Goal: Task Accomplishment & Management: Use online tool/utility

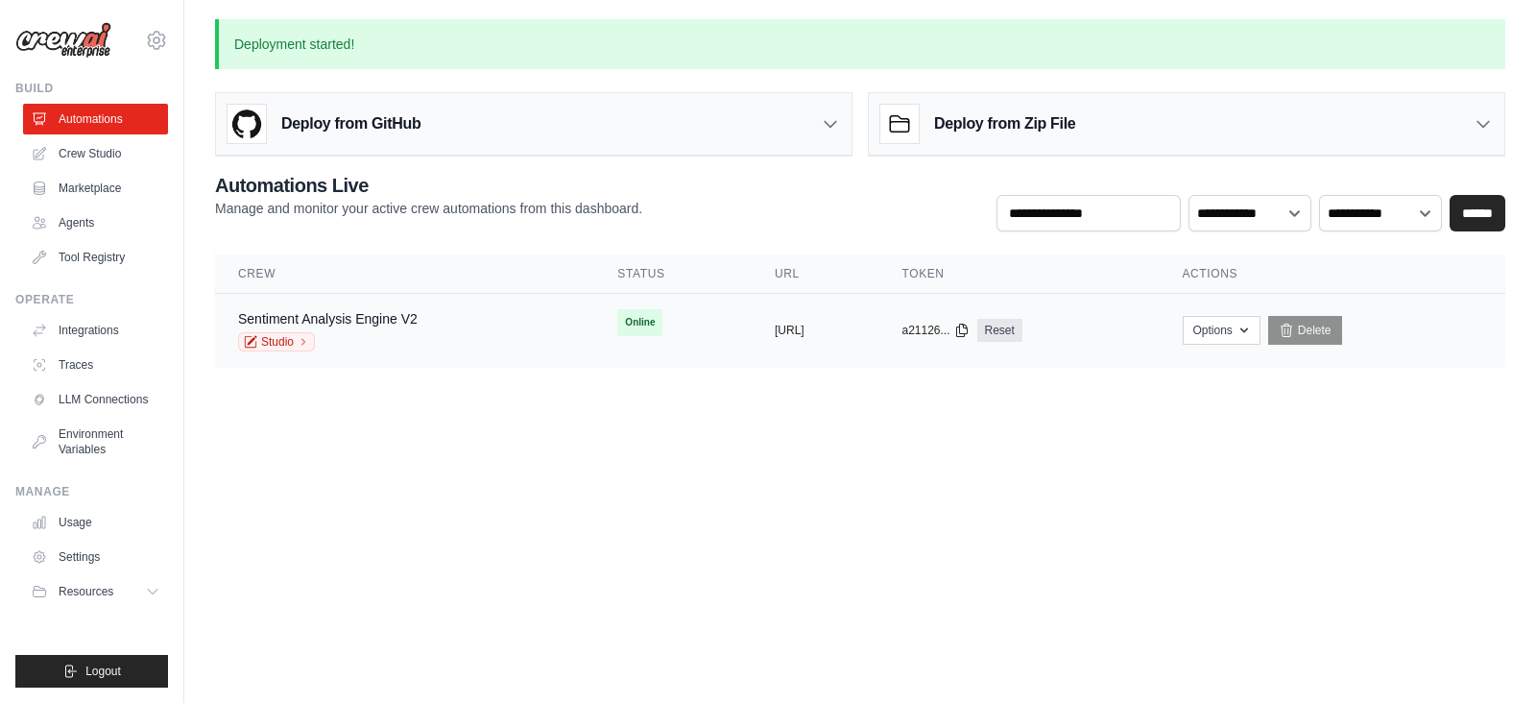
click at [407, 334] on div "Studio" at bounding box center [328, 341] width 180 height 19
click at [1252, 324] on icon "button" at bounding box center [1244, 329] width 15 height 15
click at [1342, 328] on link "Delete" at bounding box center [1306, 330] width 74 height 29
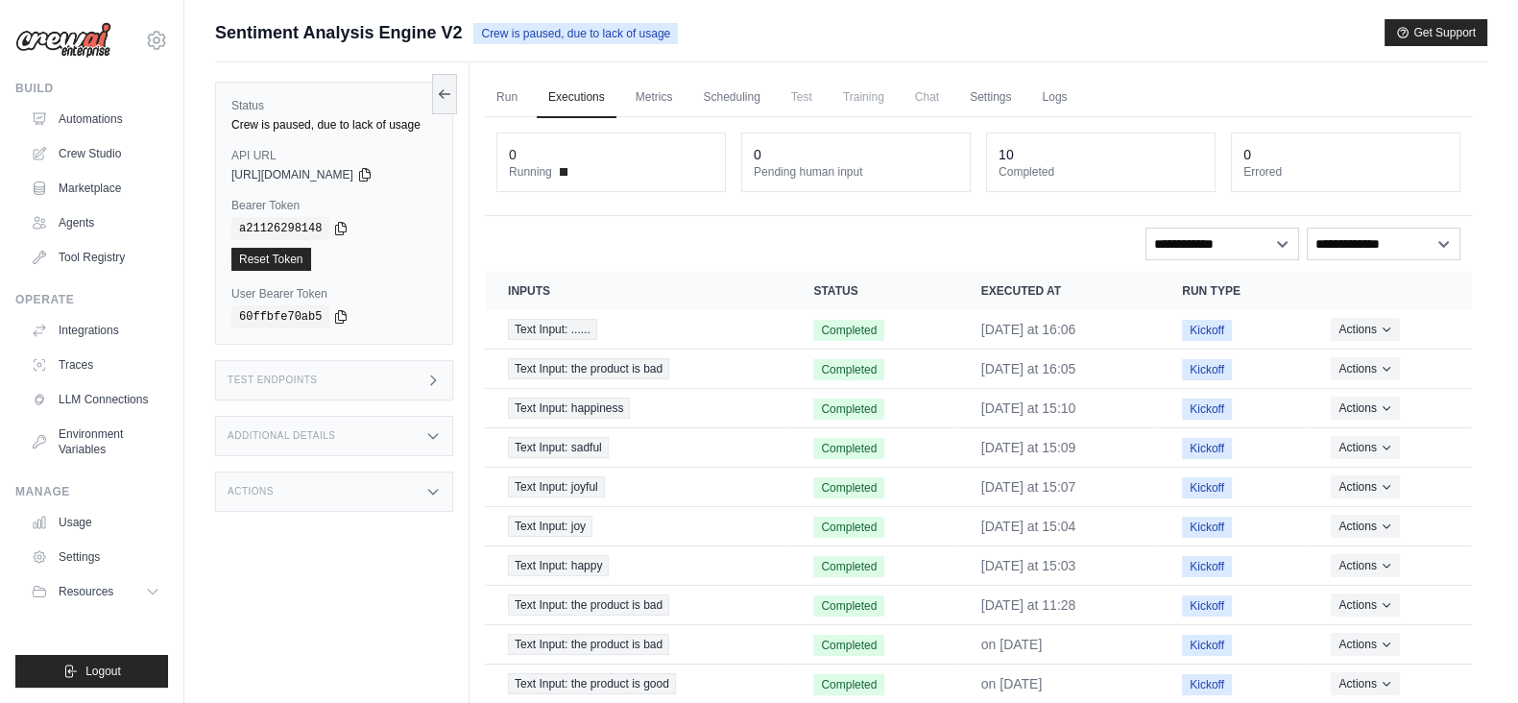
click at [423, 386] on div "Test Endpoints" at bounding box center [334, 380] width 238 height 40
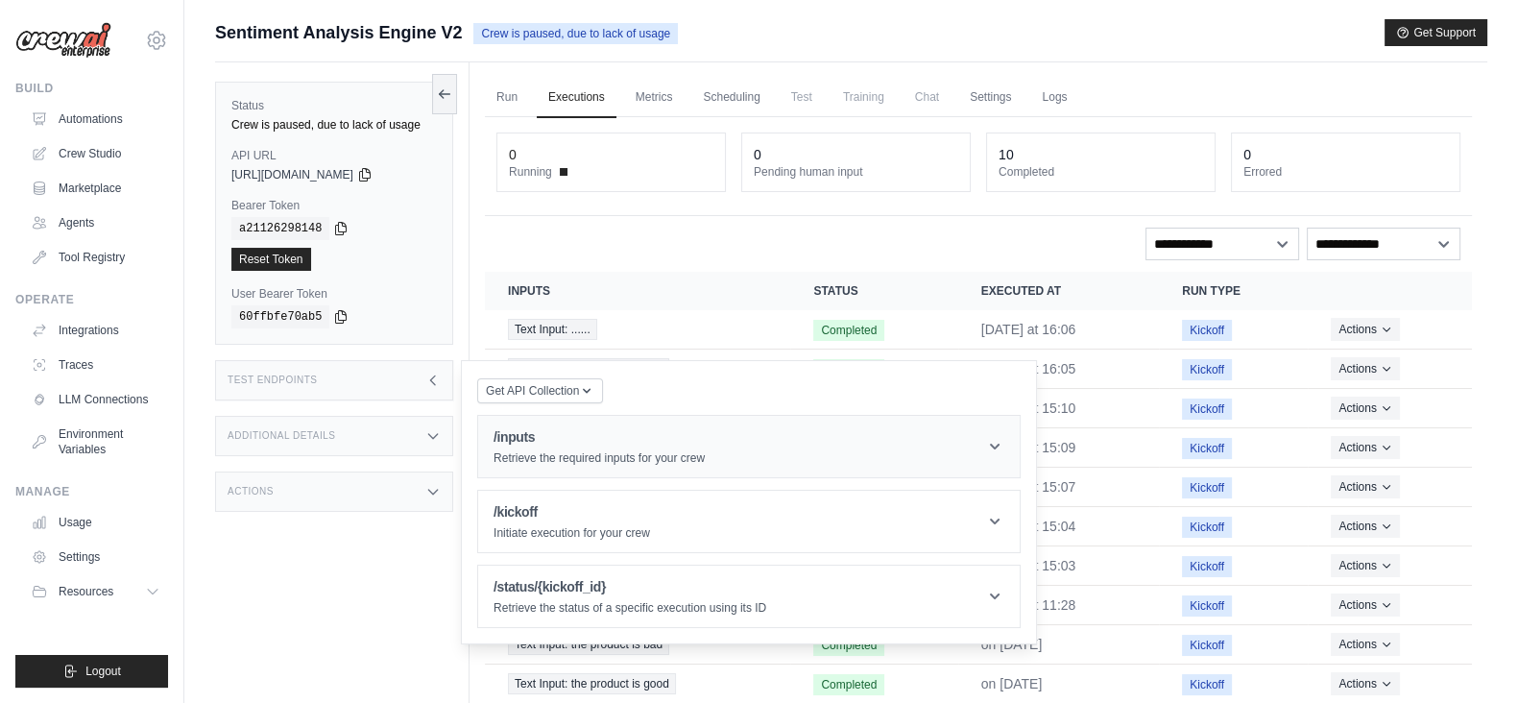
click at [538, 444] on h1 "/inputs" at bounding box center [599, 436] width 211 height 19
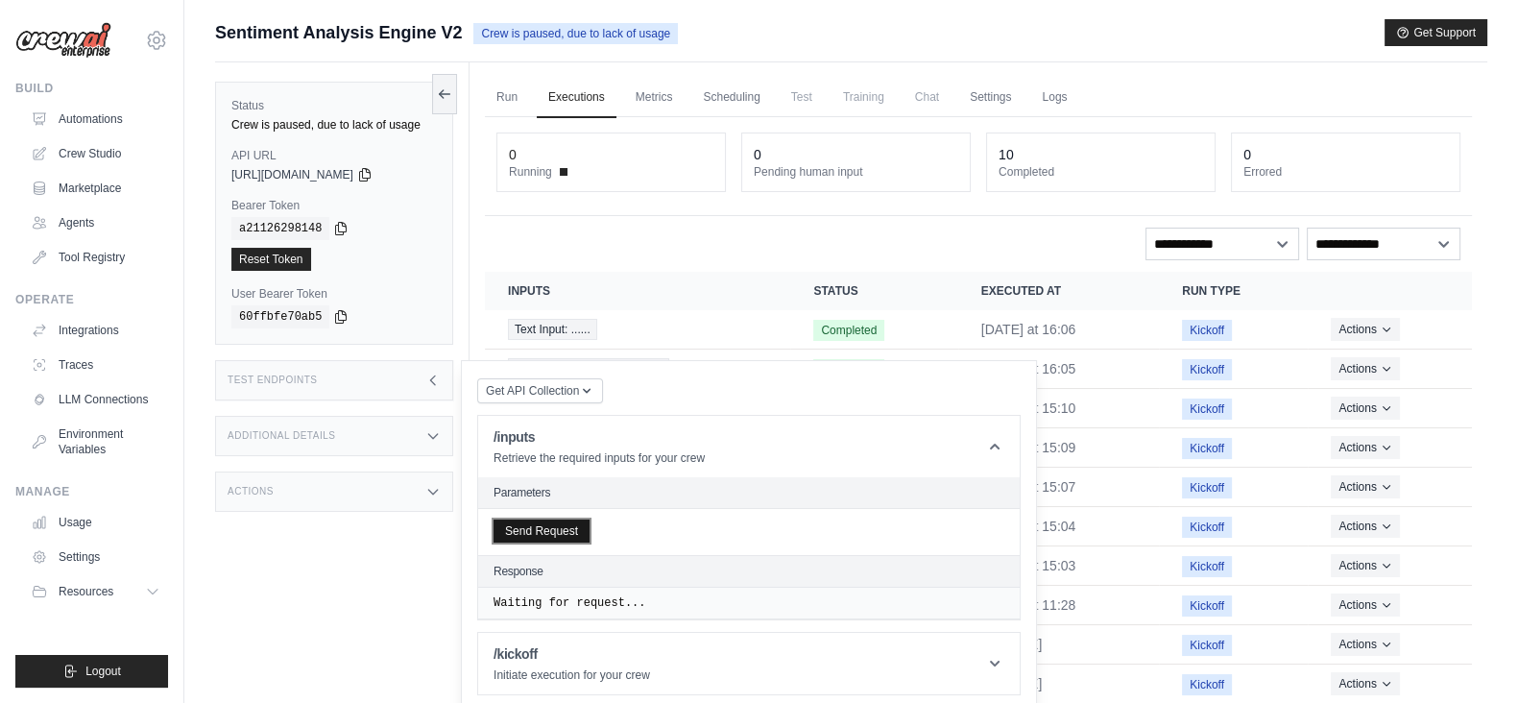
click at [552, 531] on button "Send Request" at bounding box center [542, 531] width 96 height 23
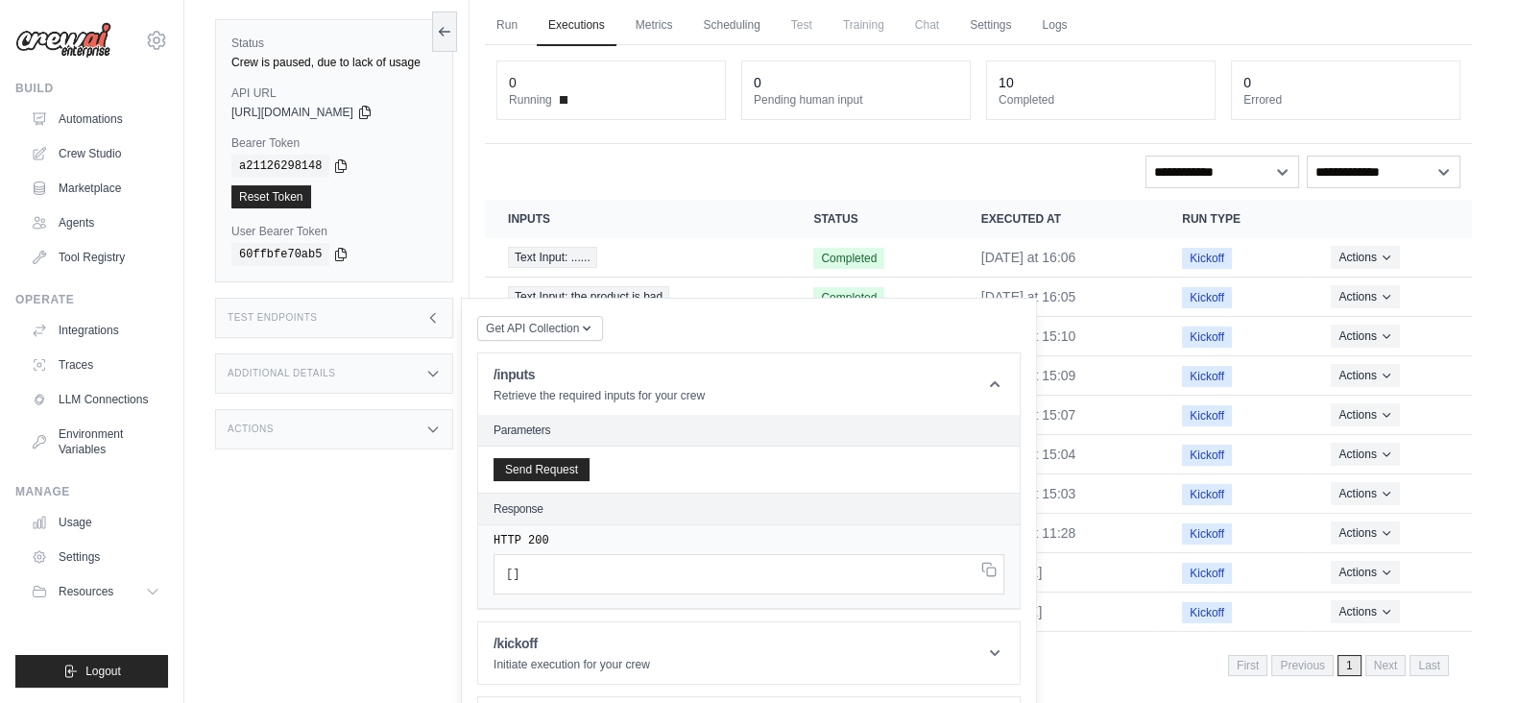
scroll to position [133, 0]
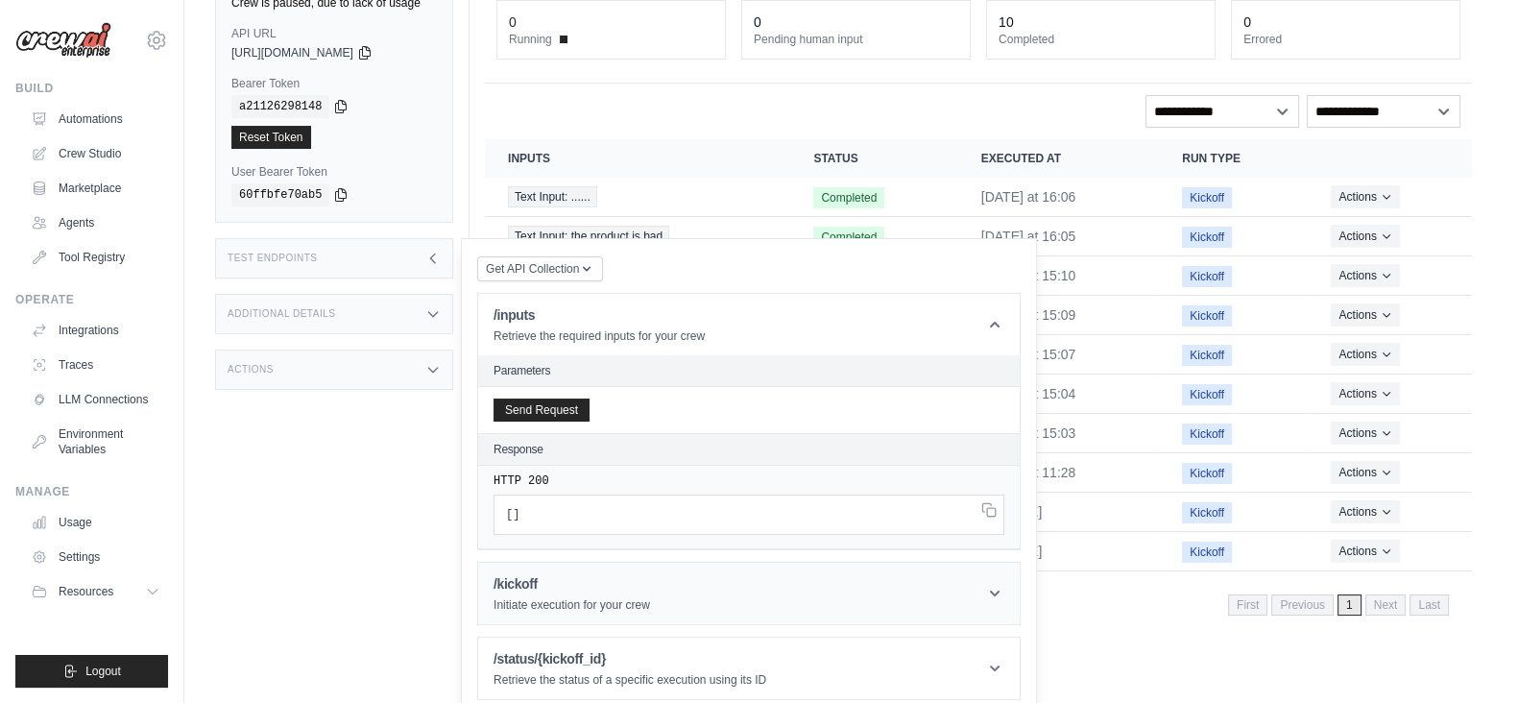
click at [616, 588] on h1 "/kickoff" at bounding box center [572, 583] width 157 height 19
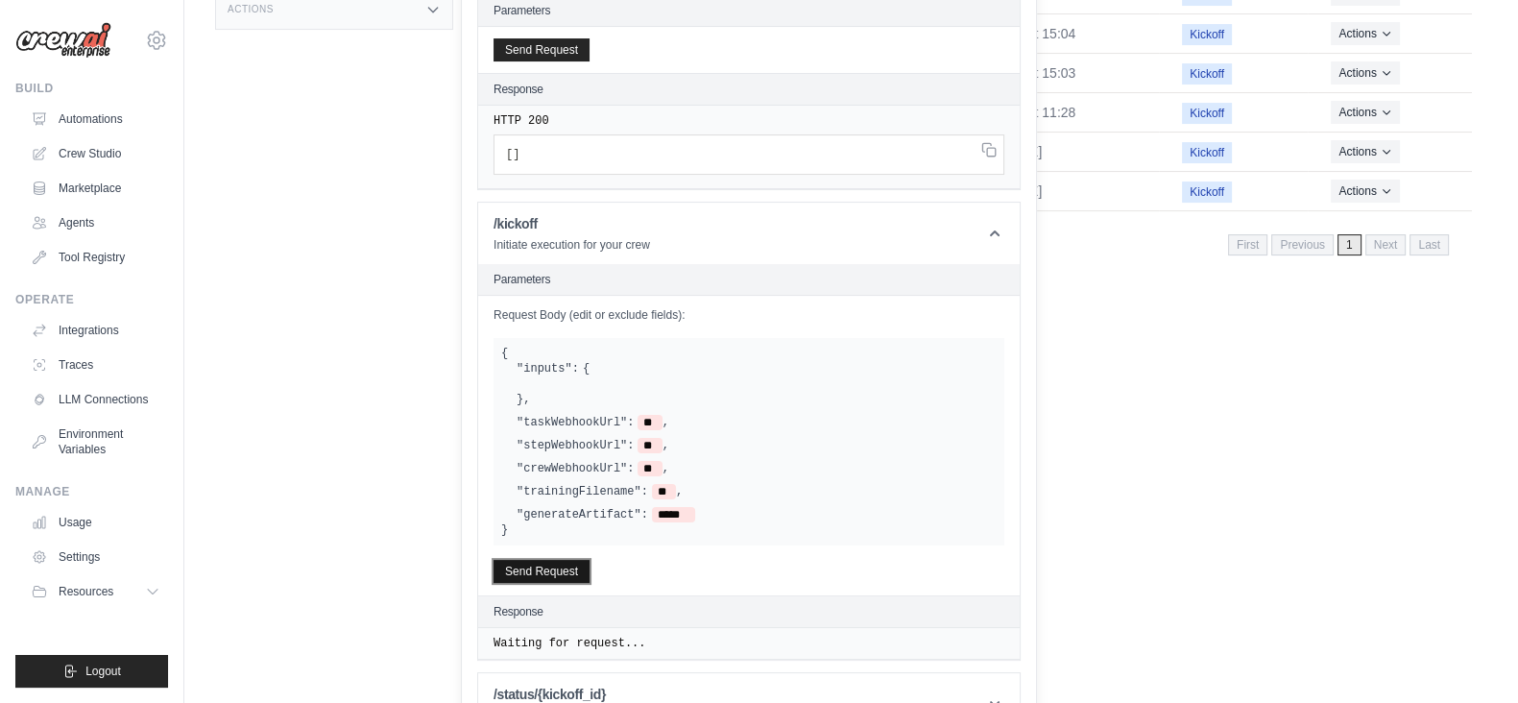
click at [557, 560] on button "Send Request" at bounding box center [542, 571] width 96 height 23
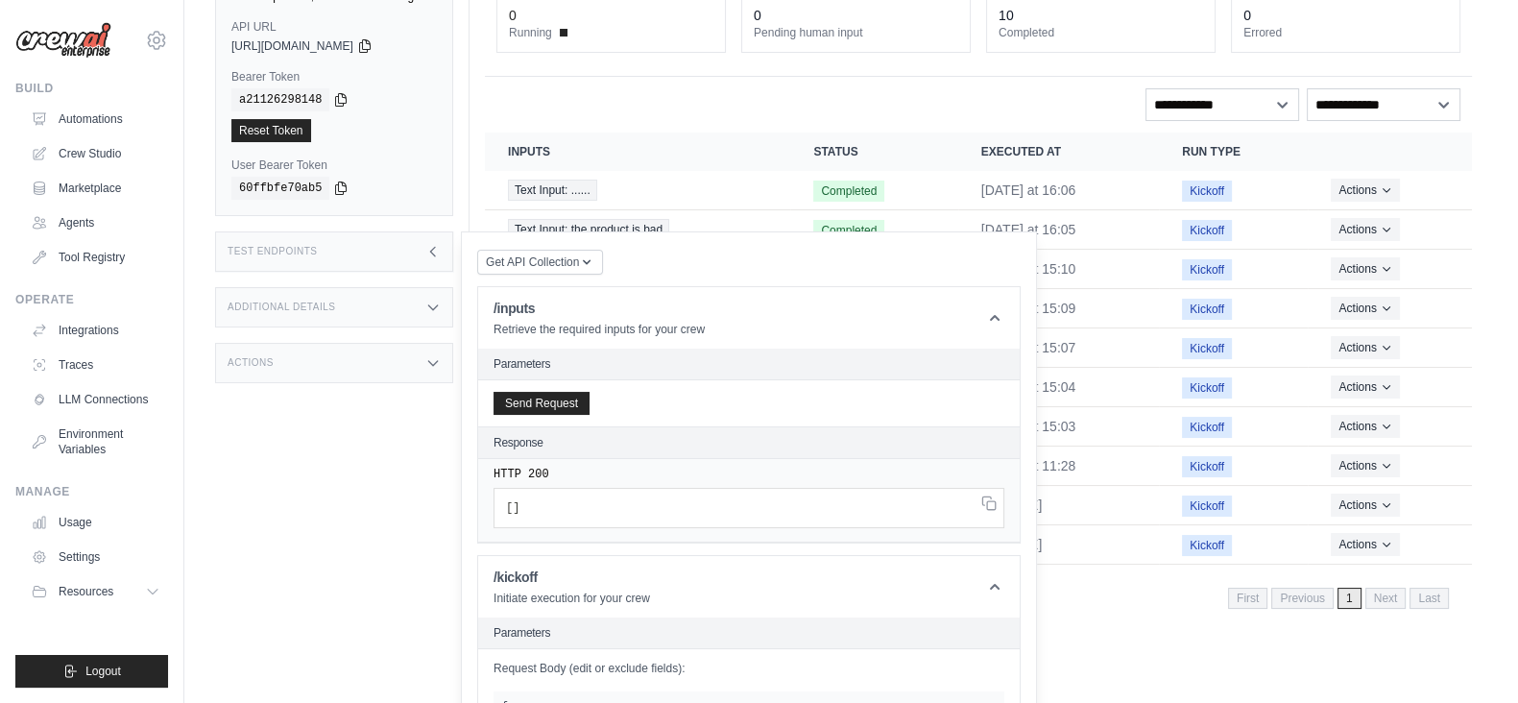
scroll to position [0, 0]
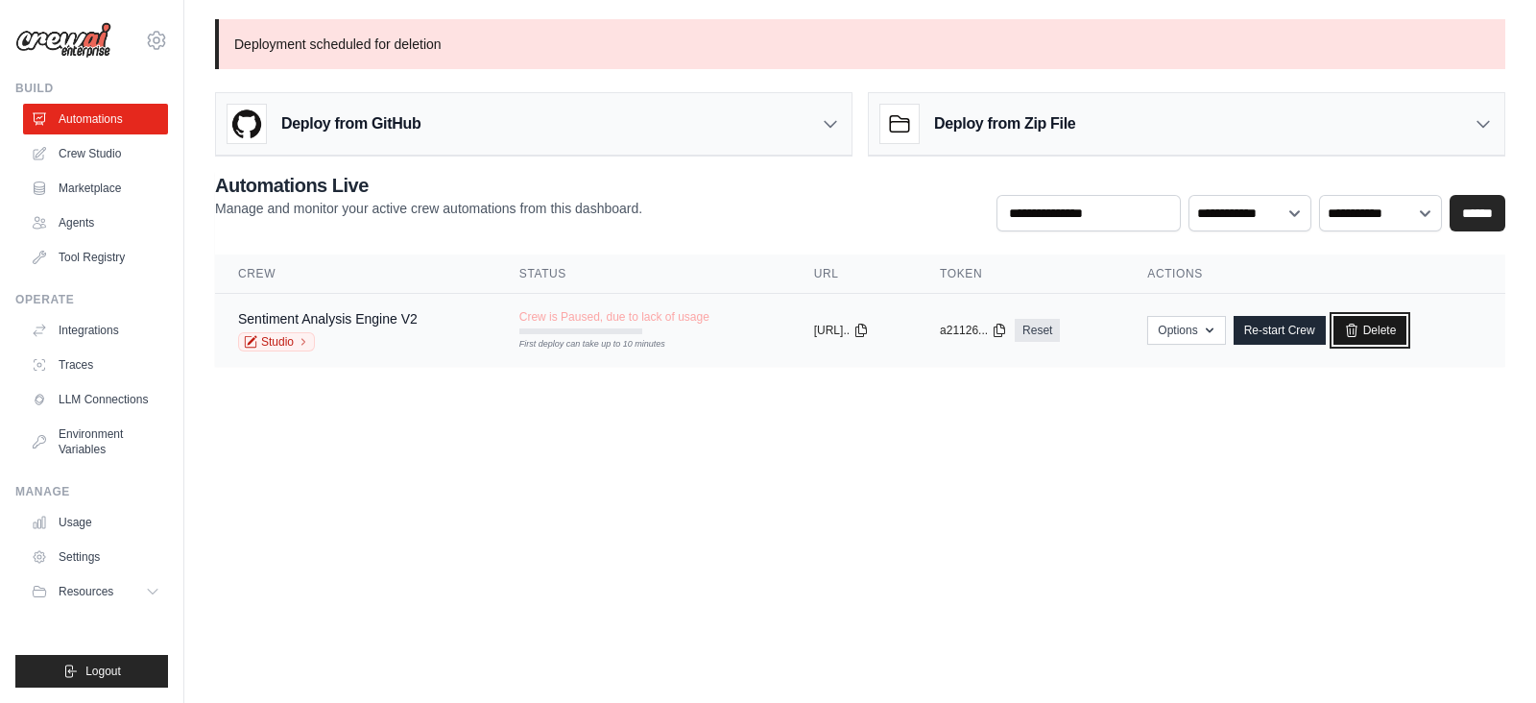
click at [1382, 326] on link "Delete" at bounding box center [1371, 330] width 74 height 29
click at [1394, 321] on link "Delete" at bounding box center [1371, 330] width 74 height 29
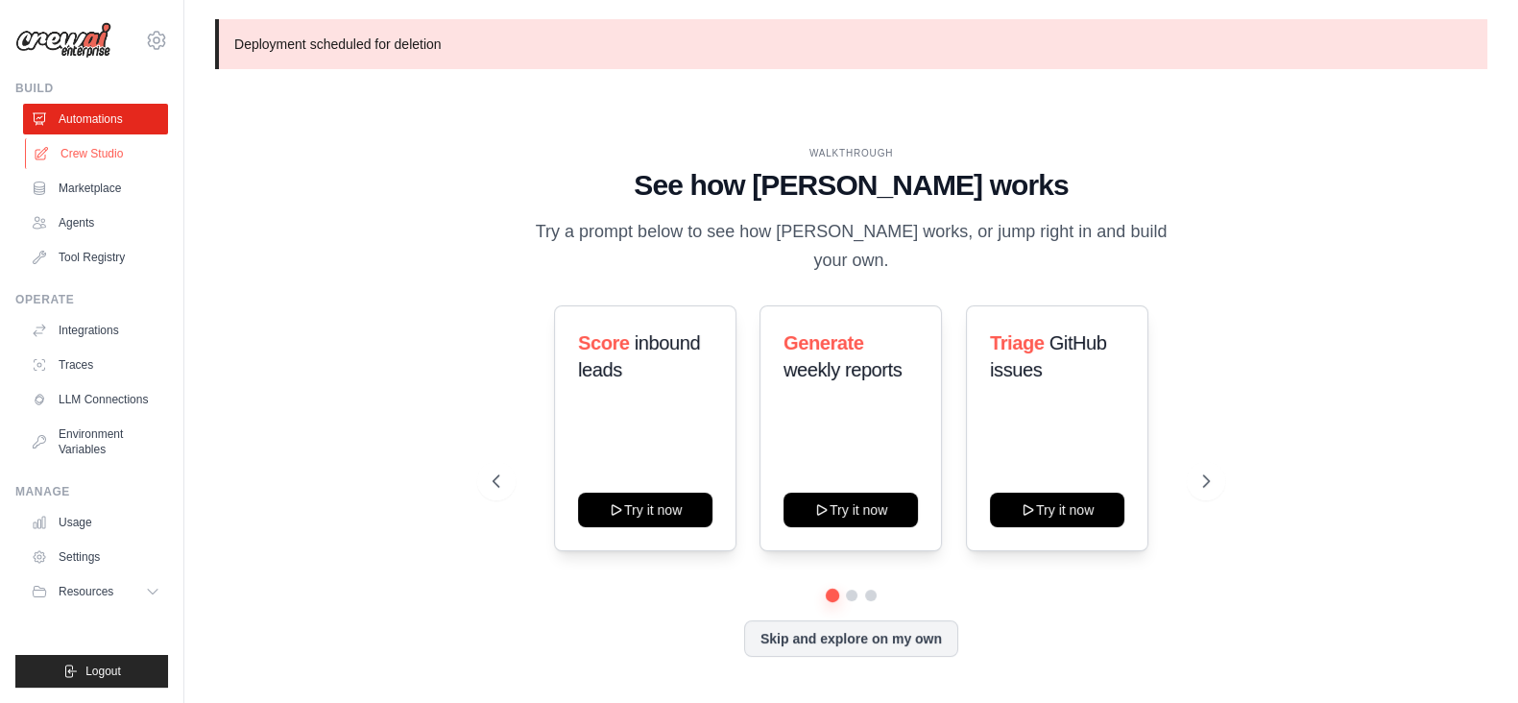
click at [85, 153] on link "Crew Studio" at bounding box center [97, 153] width 145 height 31
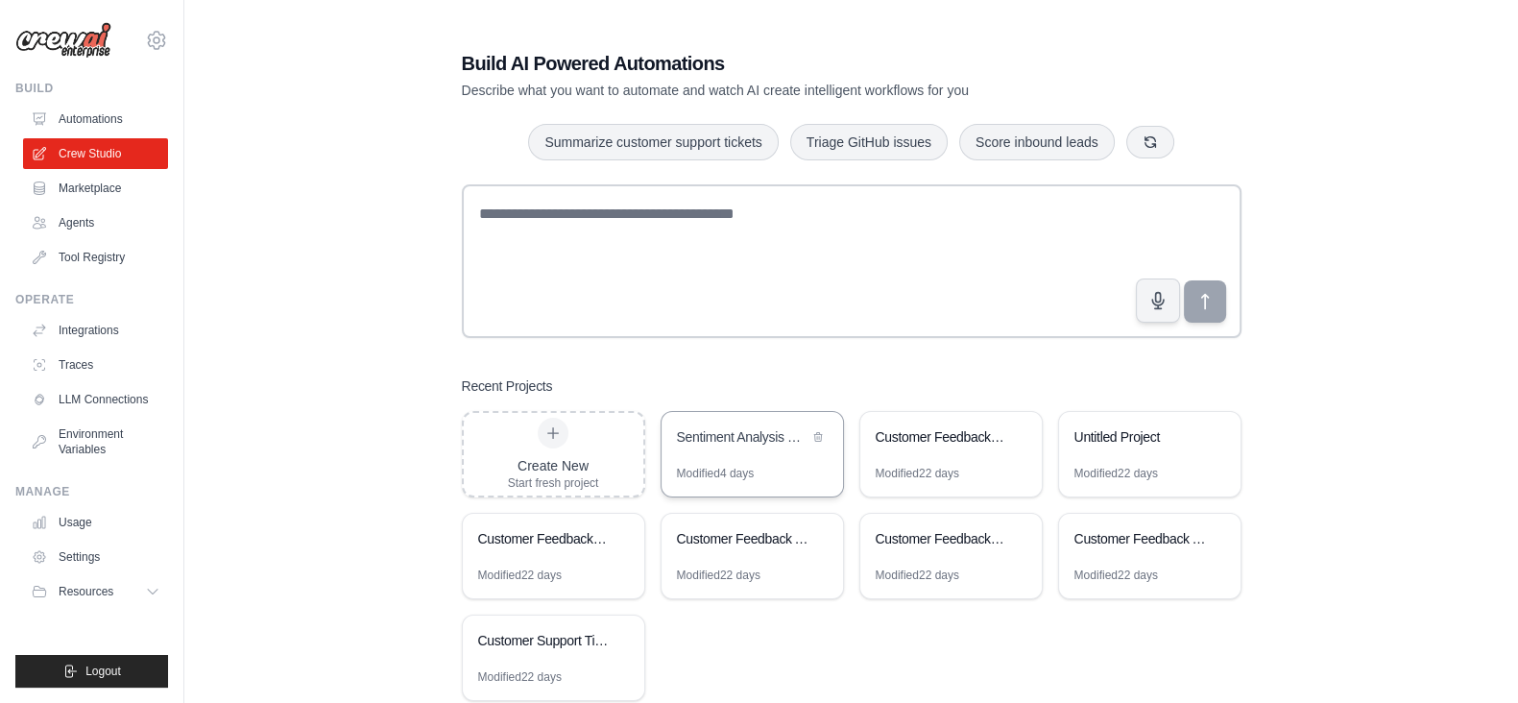
click at [769, 459] on div "Sentiment Analysis Engine" at bounding box center [752, 439] width 181 height 54
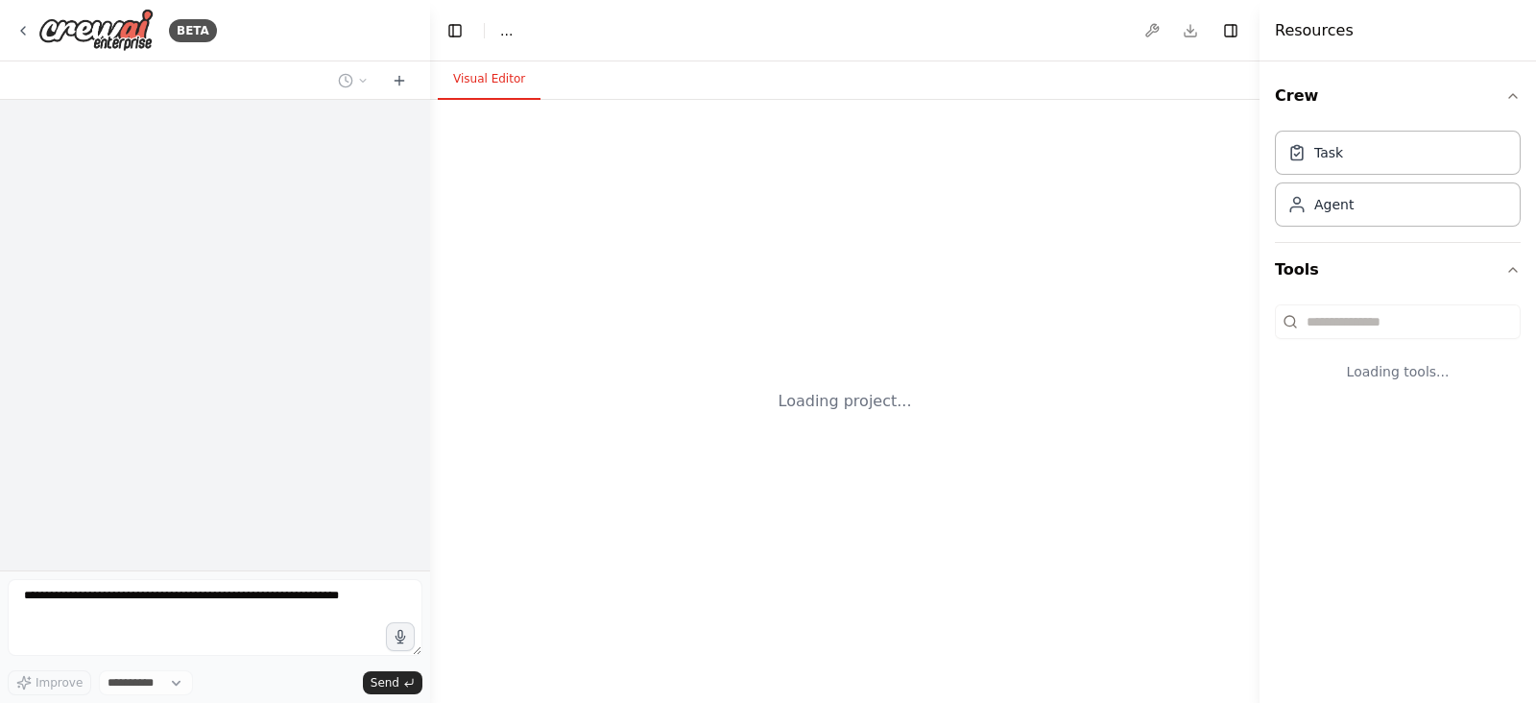
select select "****"
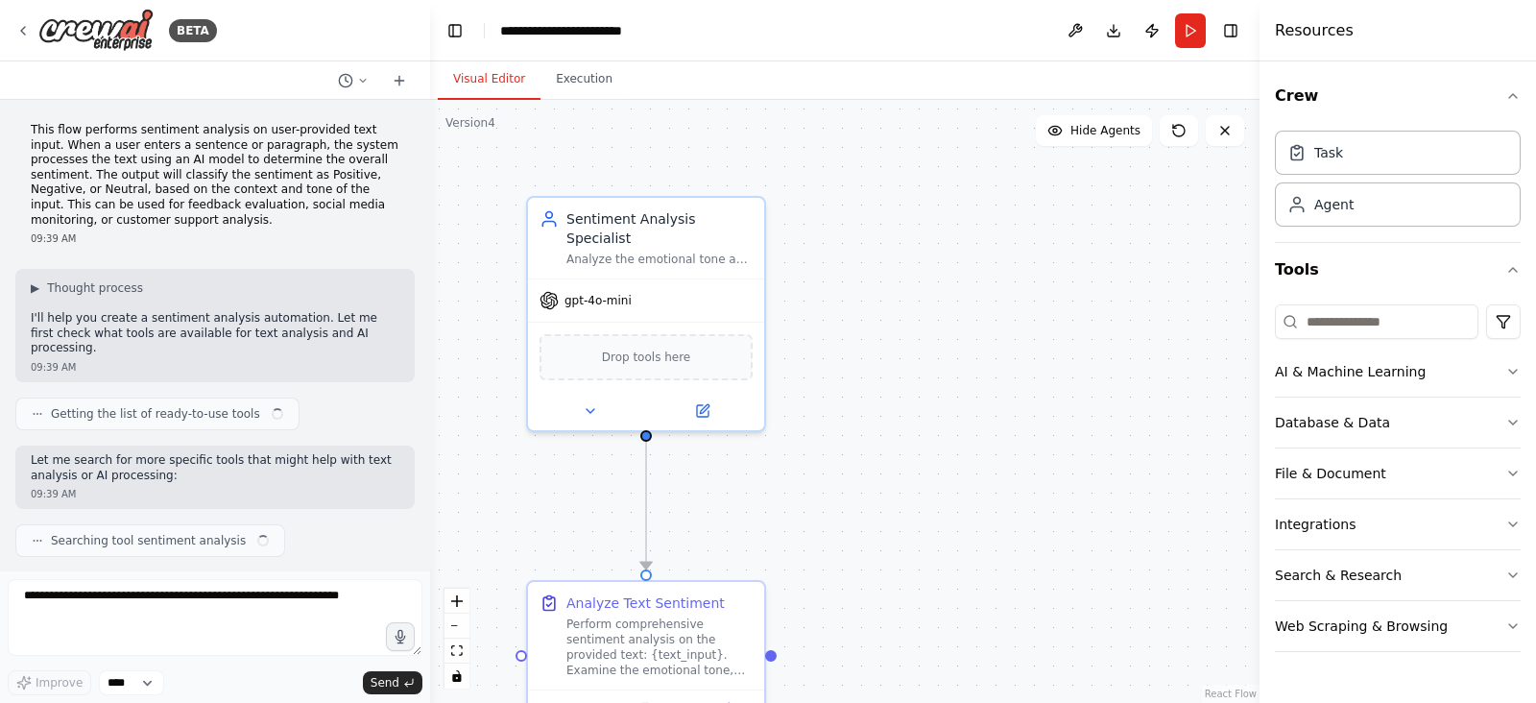
scroll to position [1200, 0]
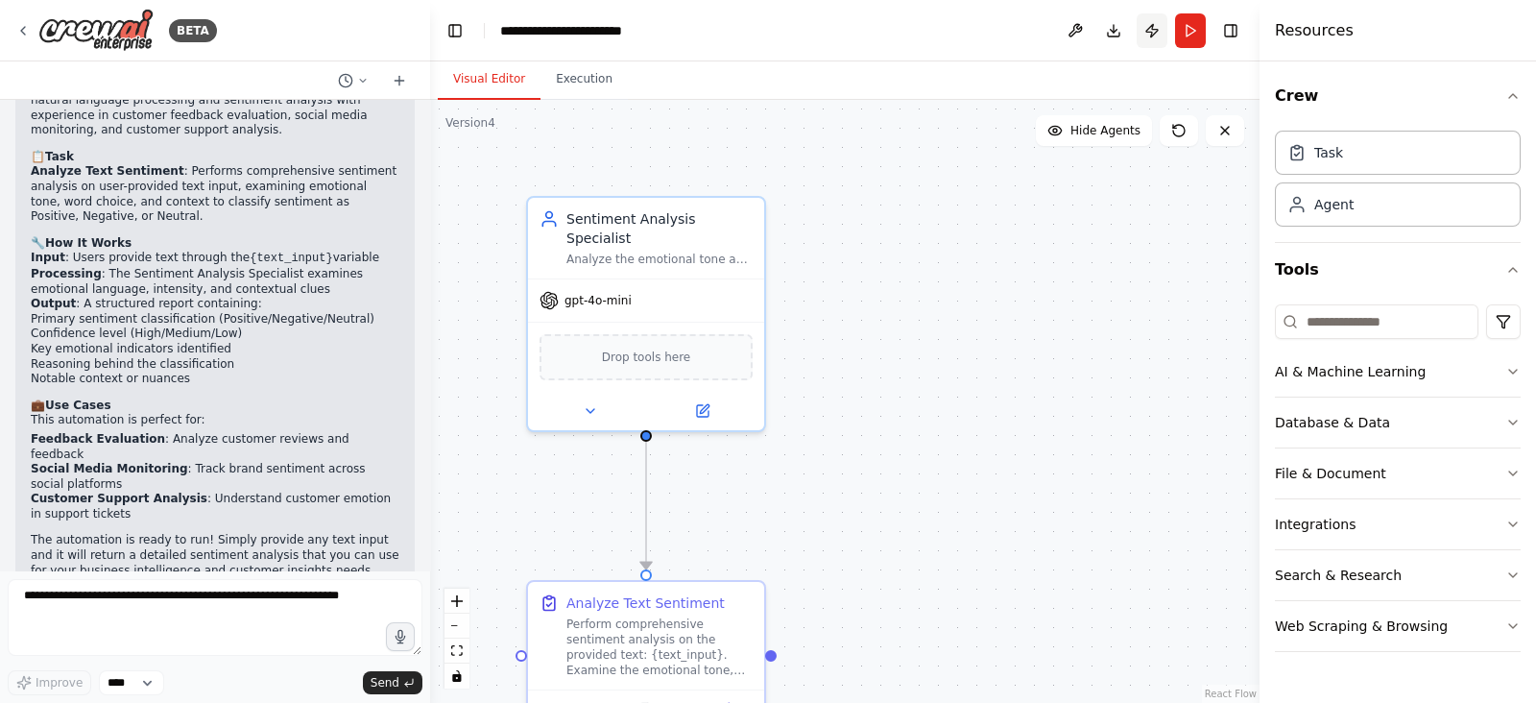
click at [1161, 26] on button "Publish" at bounding box center [1152, 30] width 31 height 35
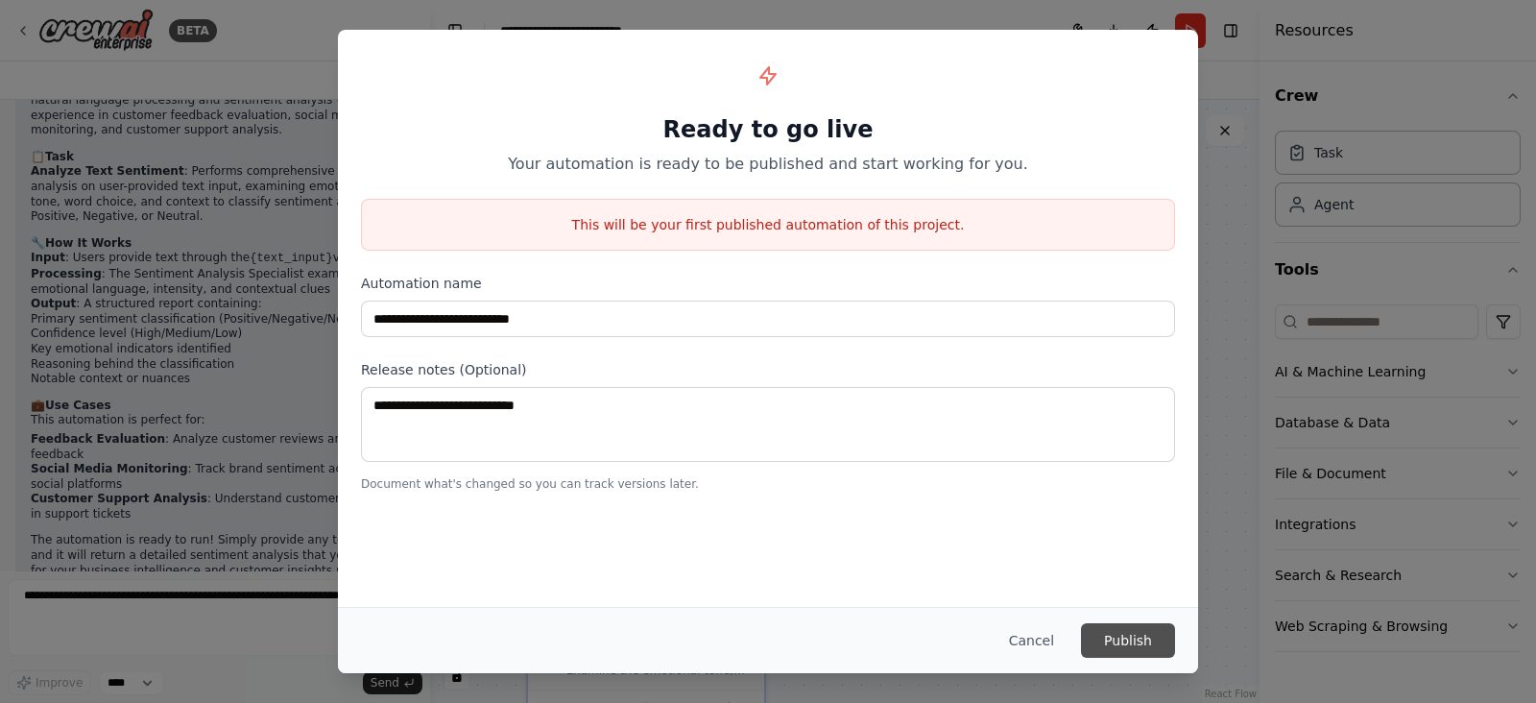
click at [1116, 628] on button "Publish" at bounding box center [1128, 640] width 94 height 35
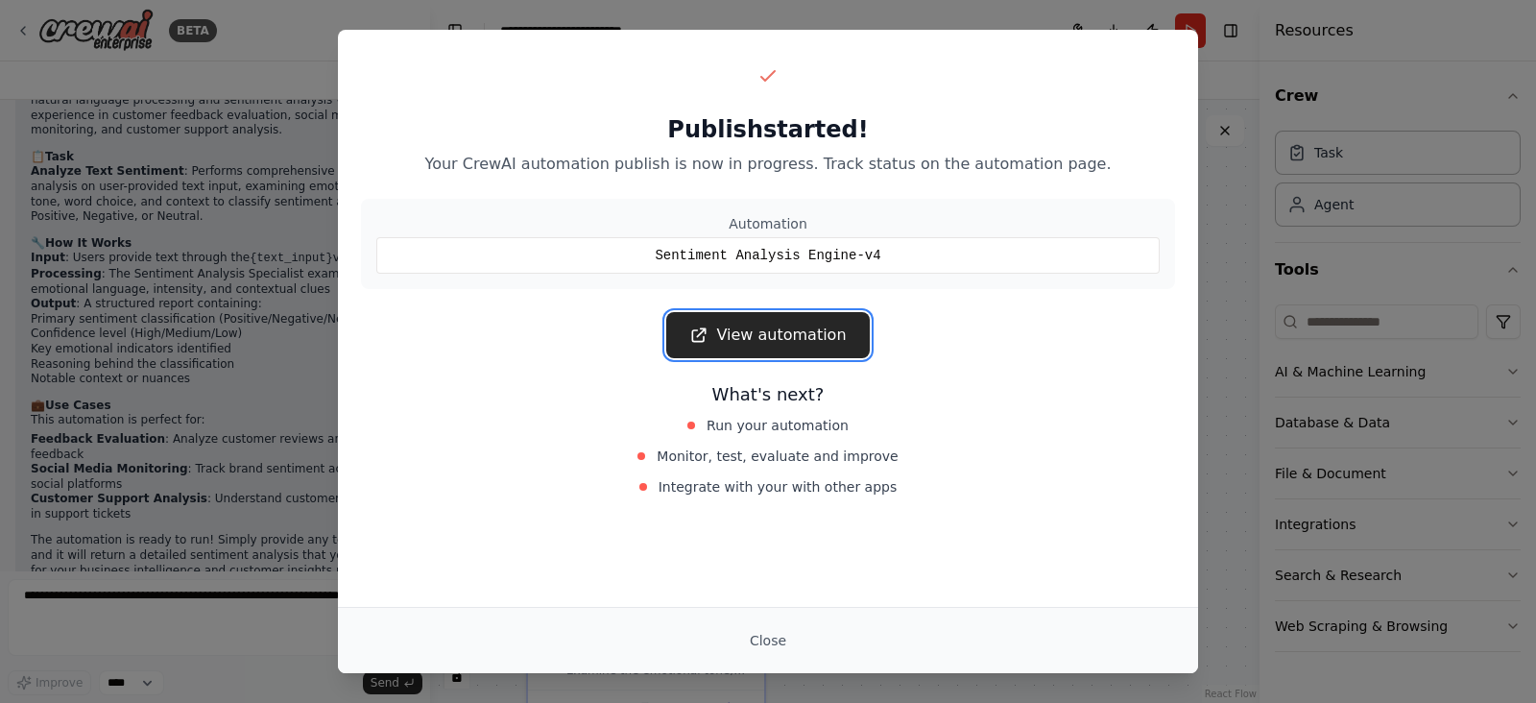
click at [798, 342] on link "View automation" at bounding box center [767, 335] width 203 height 46
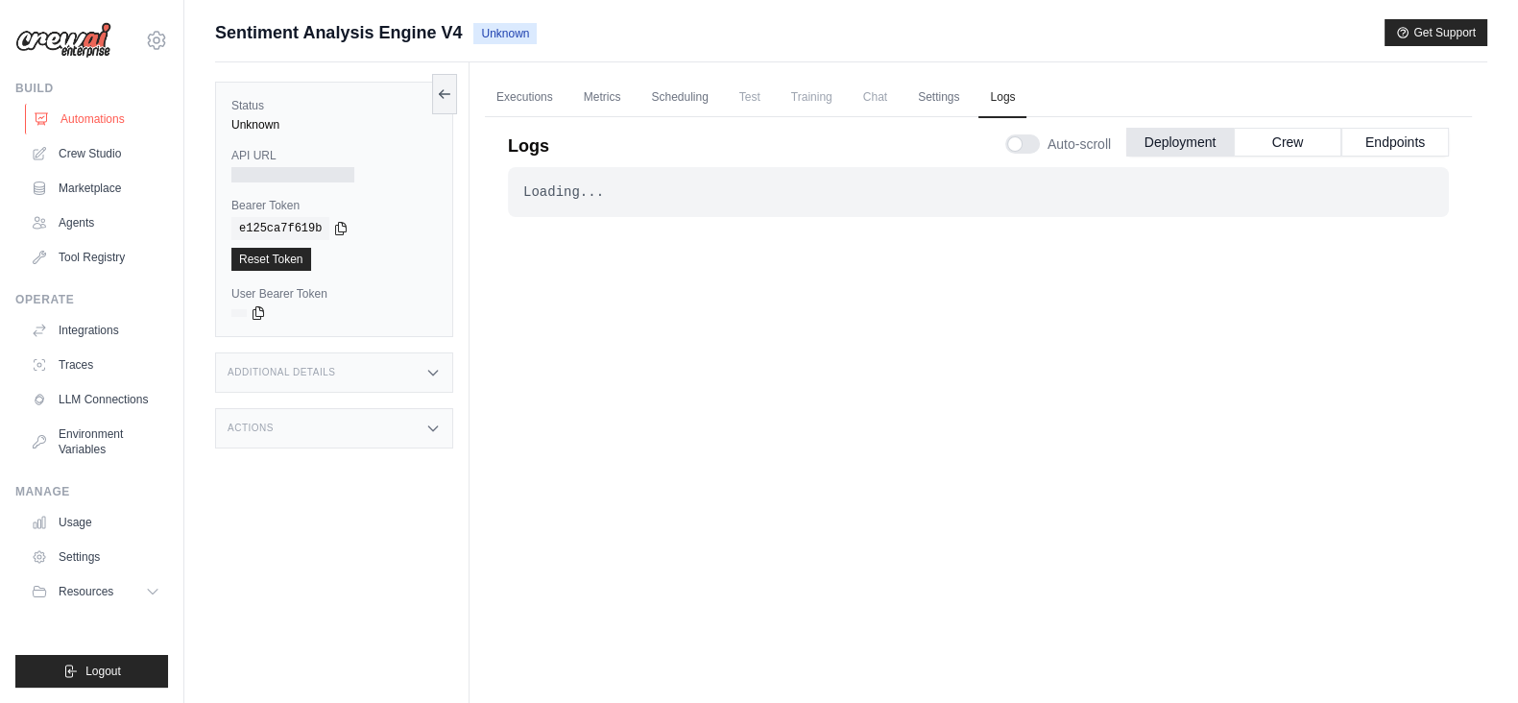
click at [89, 125] on link "Automations" at bounding box center [97, 119] width 145 height 31
